Goal: Task Accomplishment & Management: Manage account settings

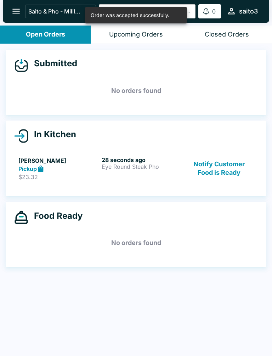
click at [124, 160] on h6 "28 seconds ago" at bounding box center [142, 159] width 80 height 7
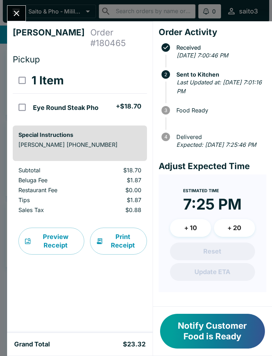
click at [237, 333] on button "Notify Customer Food is Ready" at bounding box center [212, 330] width 105 height 35
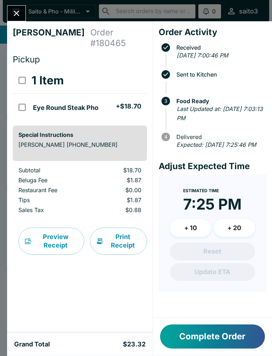
click at [15, 7] on button "Close" at bounding box center [16, 13] width 18 height 15
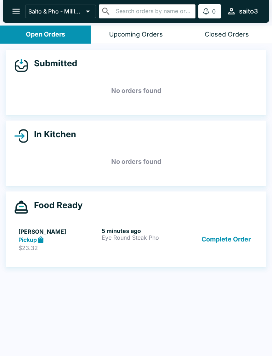
click at [228, 239] on button "Complete Order" at bounding box center [226, 239] width 55 height 24
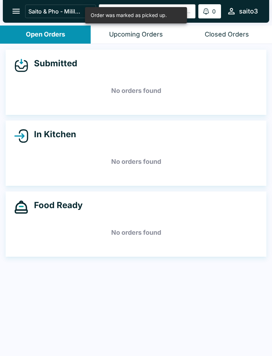
click at [13, 13] on icon "open drawer" at bounding box center [16, 11] width 10 height 10
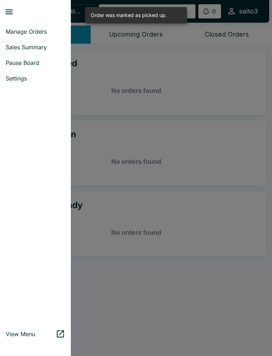
click at [29, 47] on span "Sales Summary" at bounding box center [36, 47] width 60 height 7
select select "03:00"
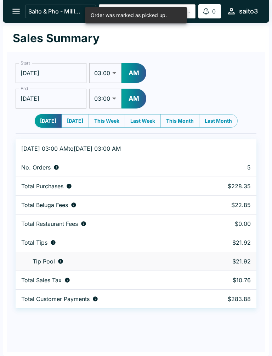
click at [17, 9] on icon "open drawer" at bounding box center [16, 11] width 10 height 10
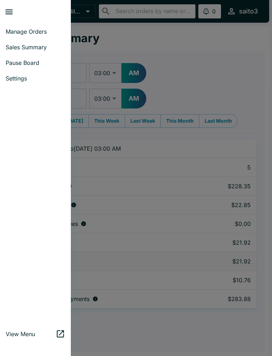
click at [33, 32] on span "Manage Orders" at bounding box center [36, 31] width 60 height 7
